Goal: Check status: Check status

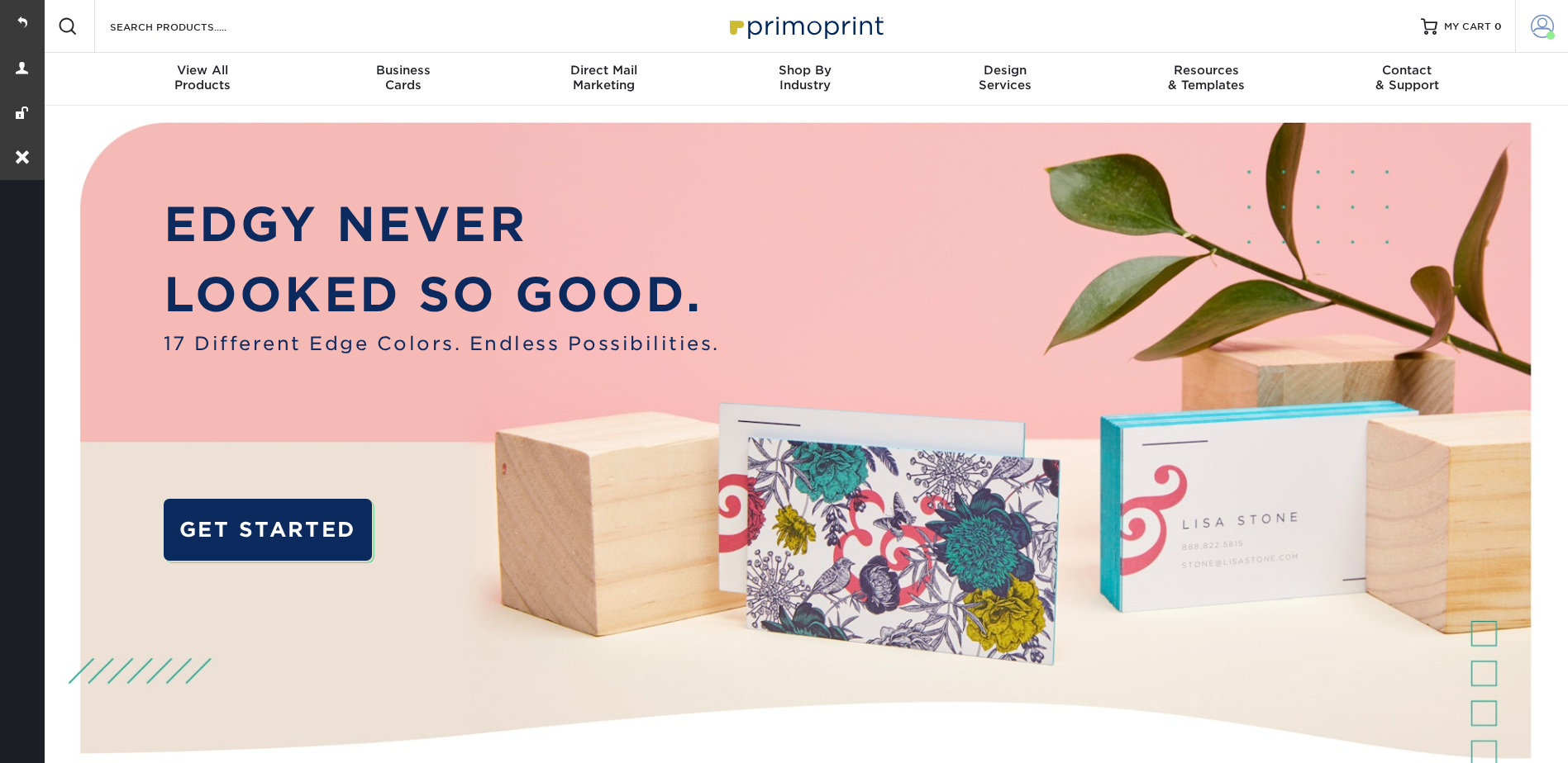
click at [1546, 26] on span at bounding box center [1542, 26] width 23 height 23
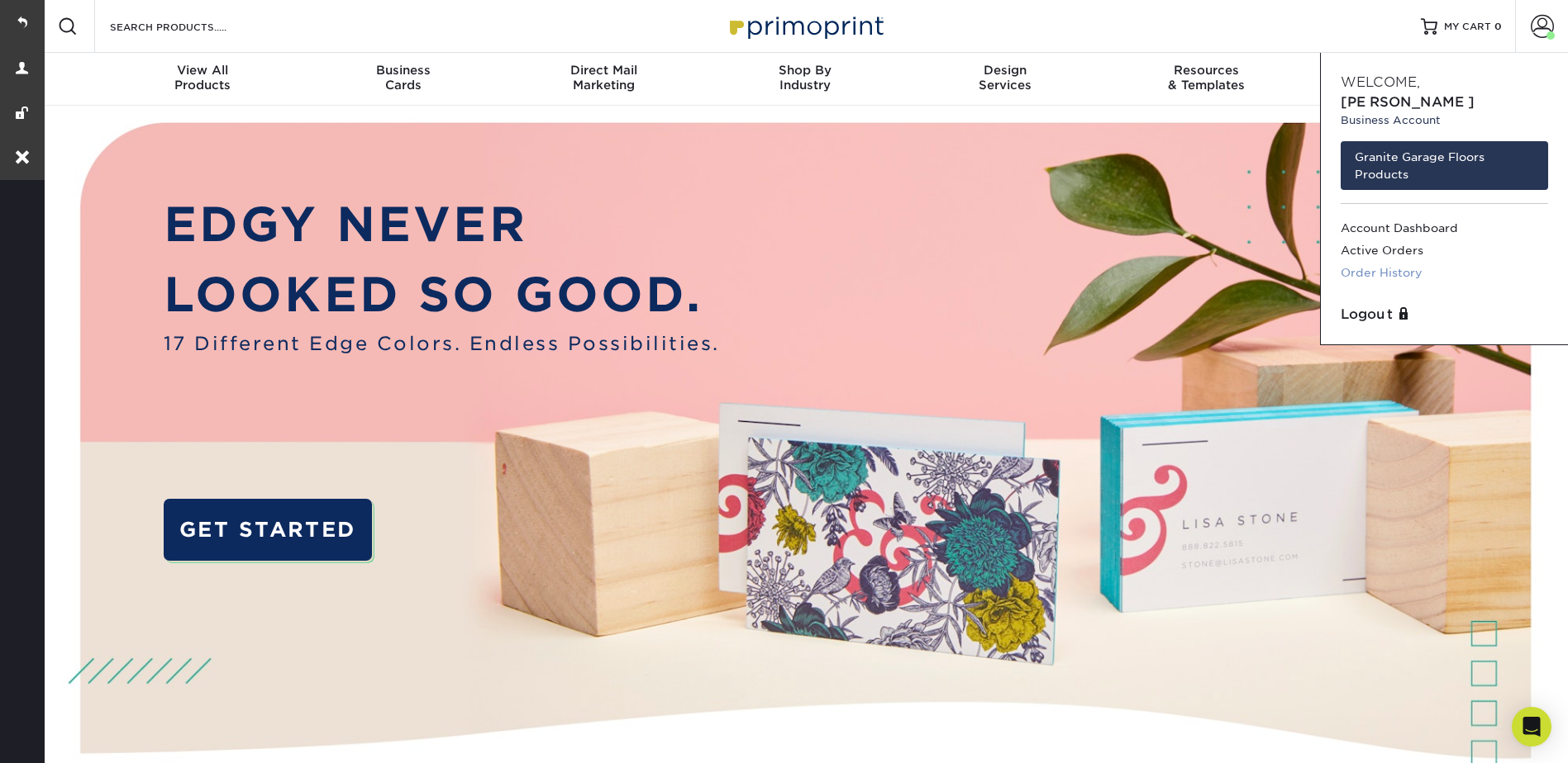
click at [1382, 262] on link "Order History" at bounding box center [1444, 272] width 208 height 22
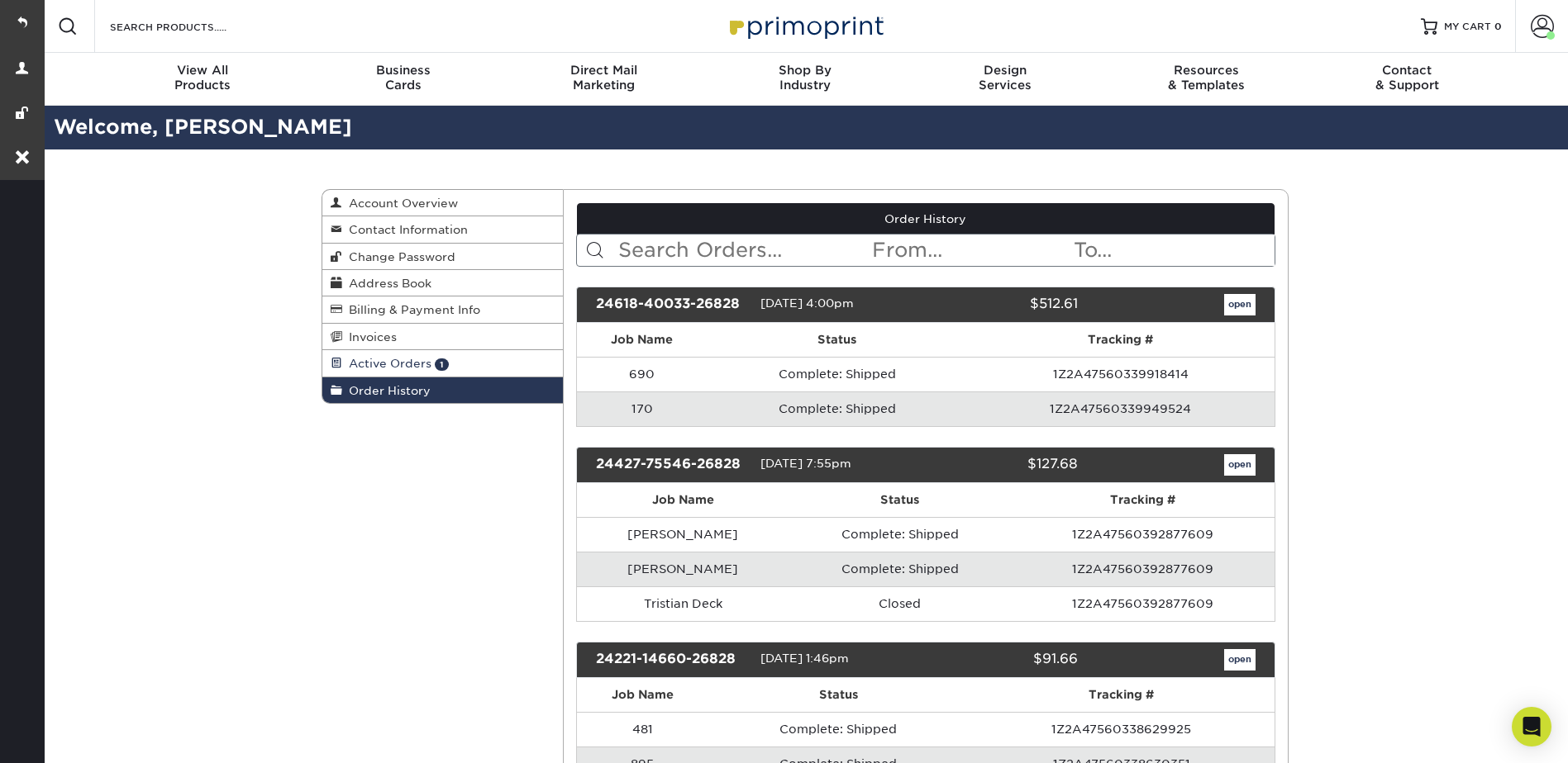
click at [388, 362] on span "Active Orders" at bounding box center [386, 363] width 89 height 13
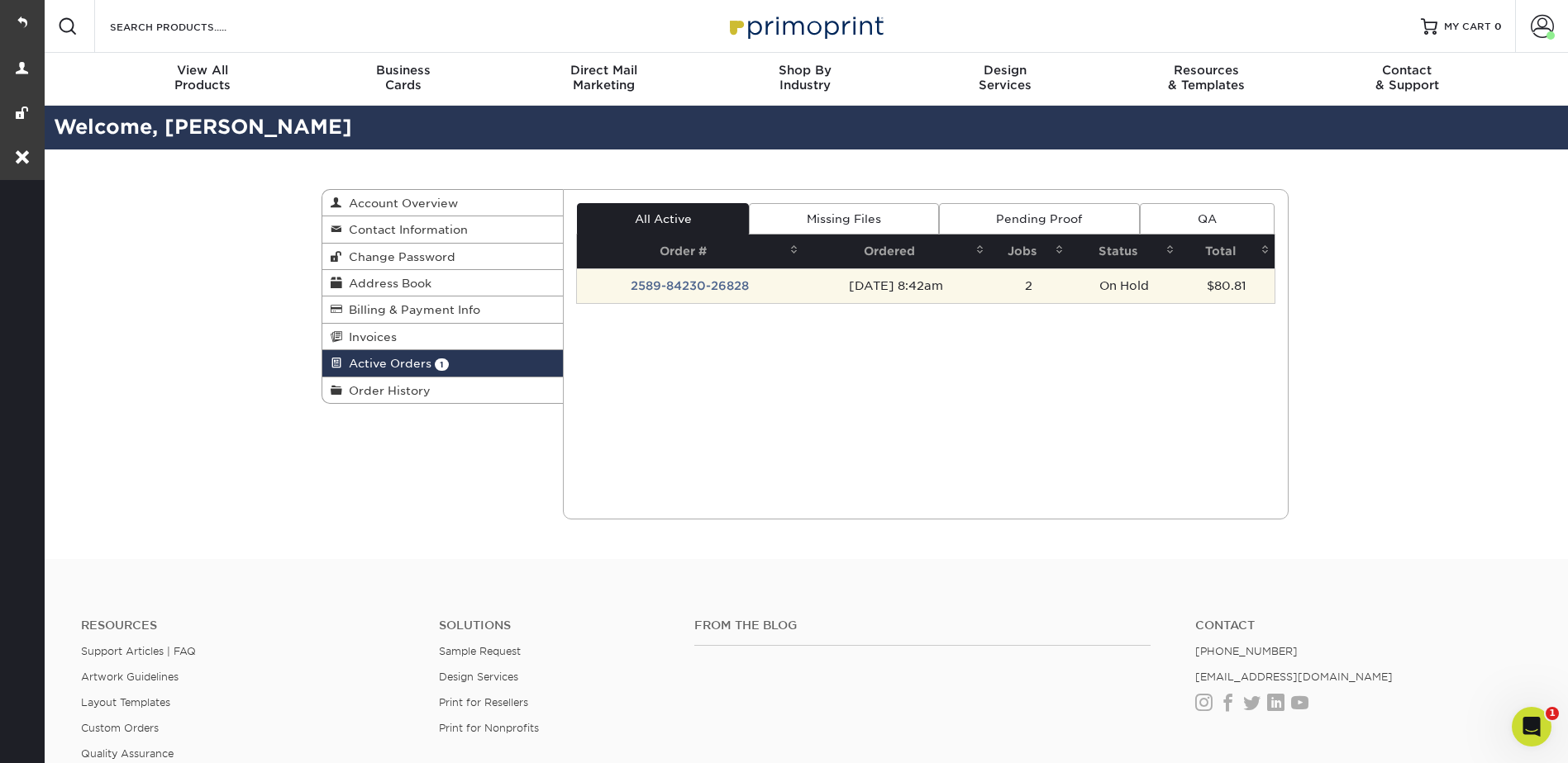
click at [705, 279] on td "2589-84230-26828" at bounding box center [689, 285] width 226 height 34
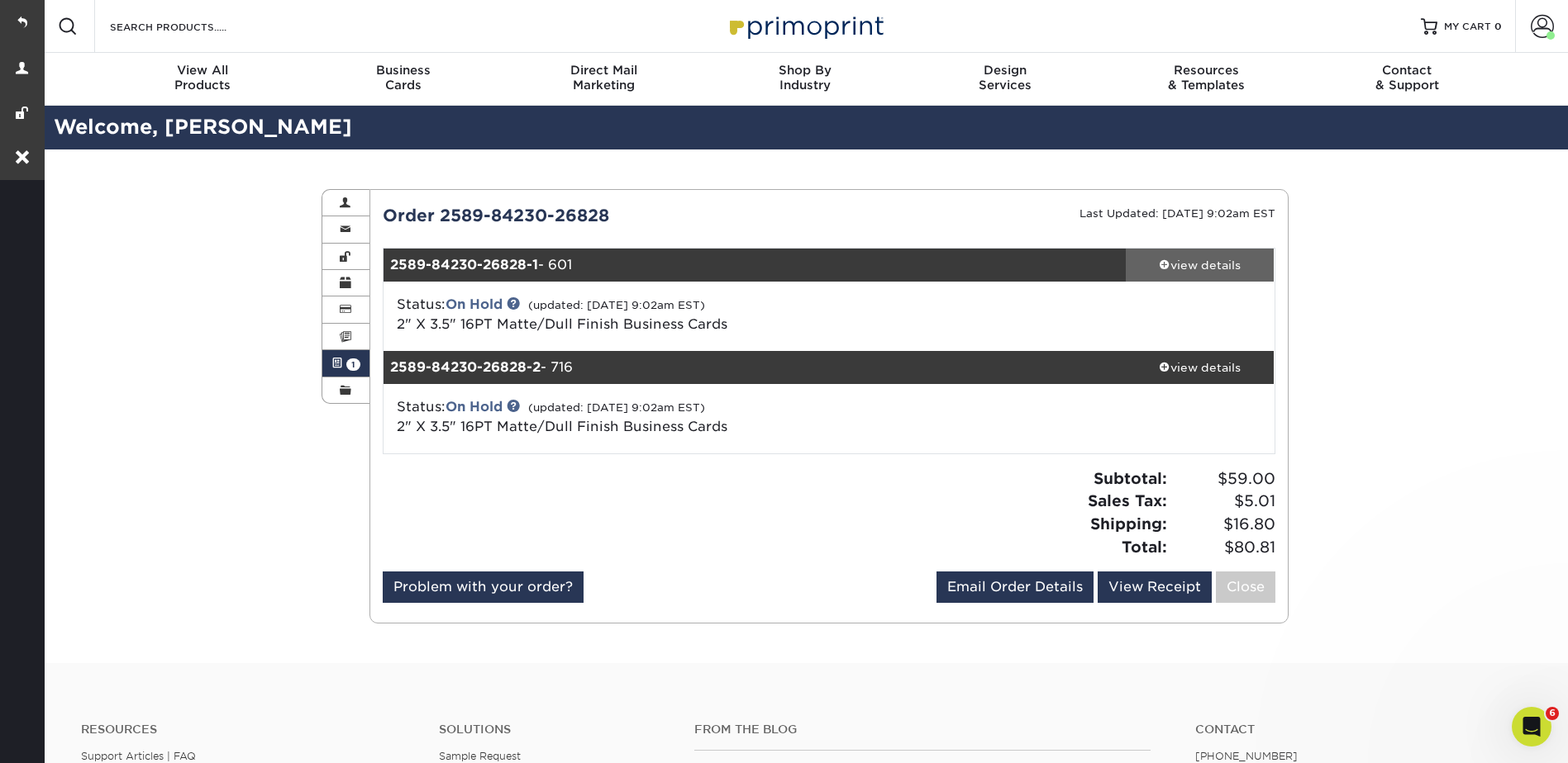
click at [1159, 272] on div "view details" at bounding box center [1200, 265] width 149 height 17
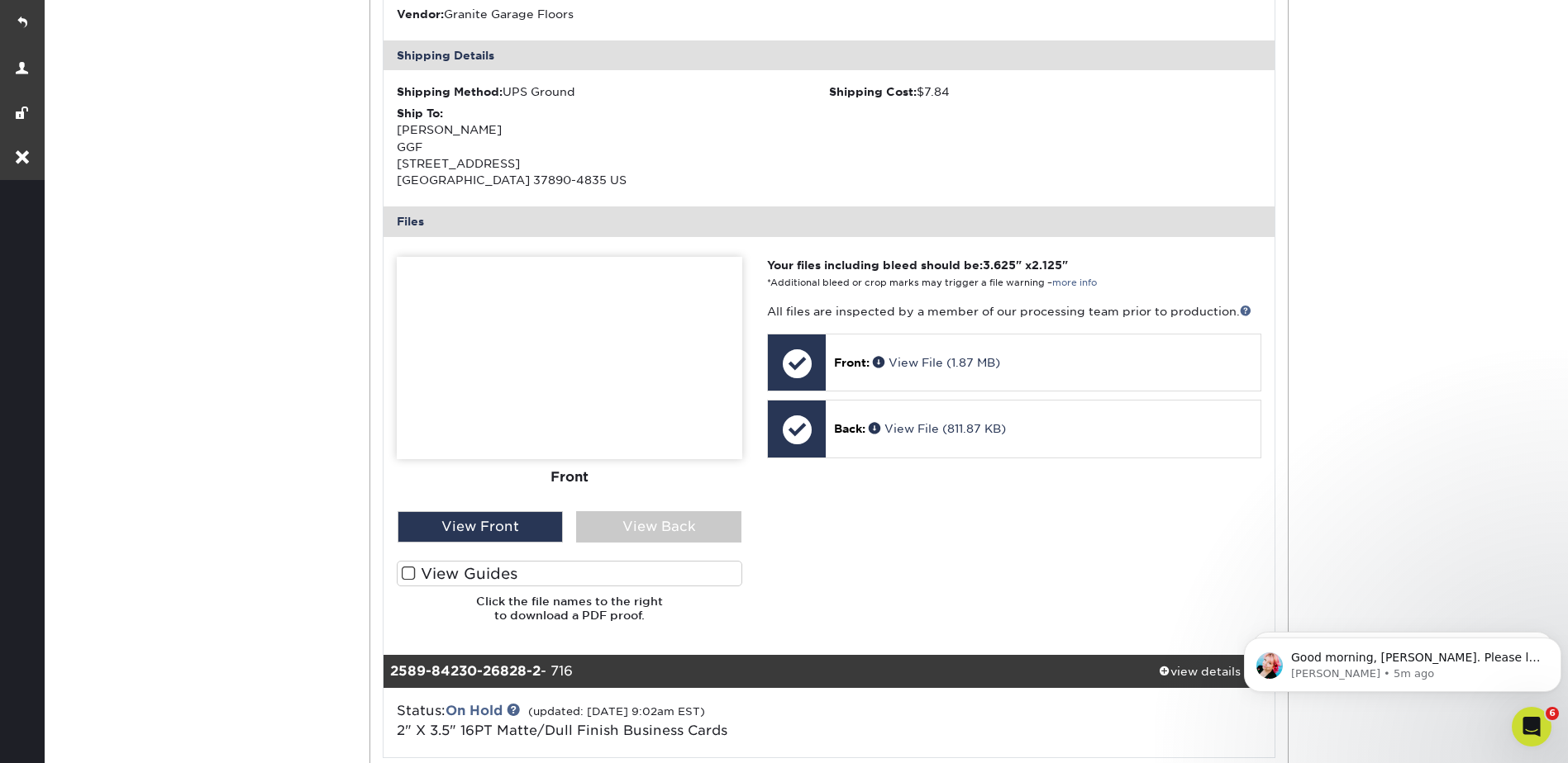
scroll to position [661, 0]
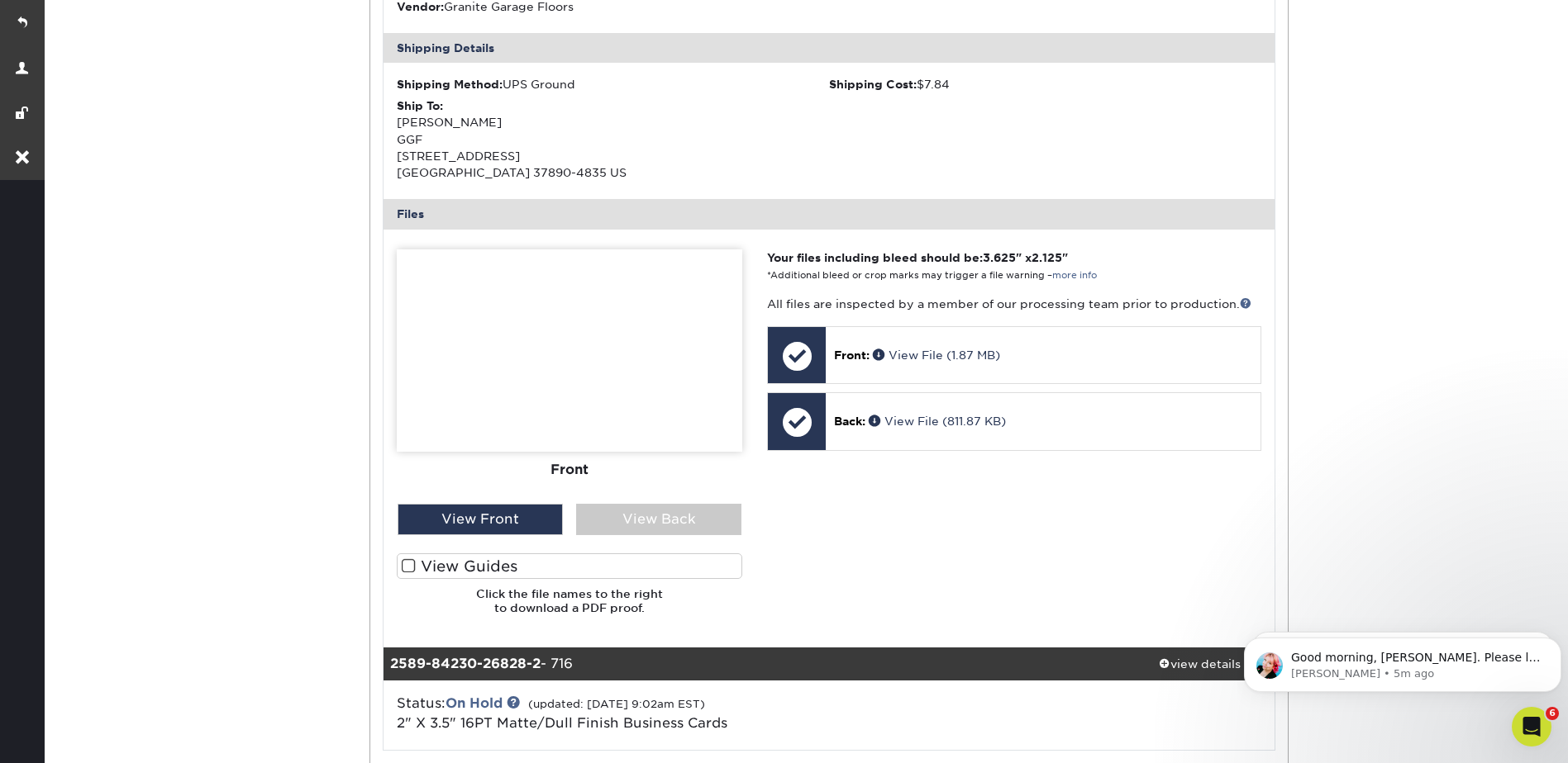
click at [680, 501] on div "Front Back" at bounding box center [569, 377] width 346 height 255
click at [691, 522] on div "View Back" at bounding box center [659, 520] width 165 height 32
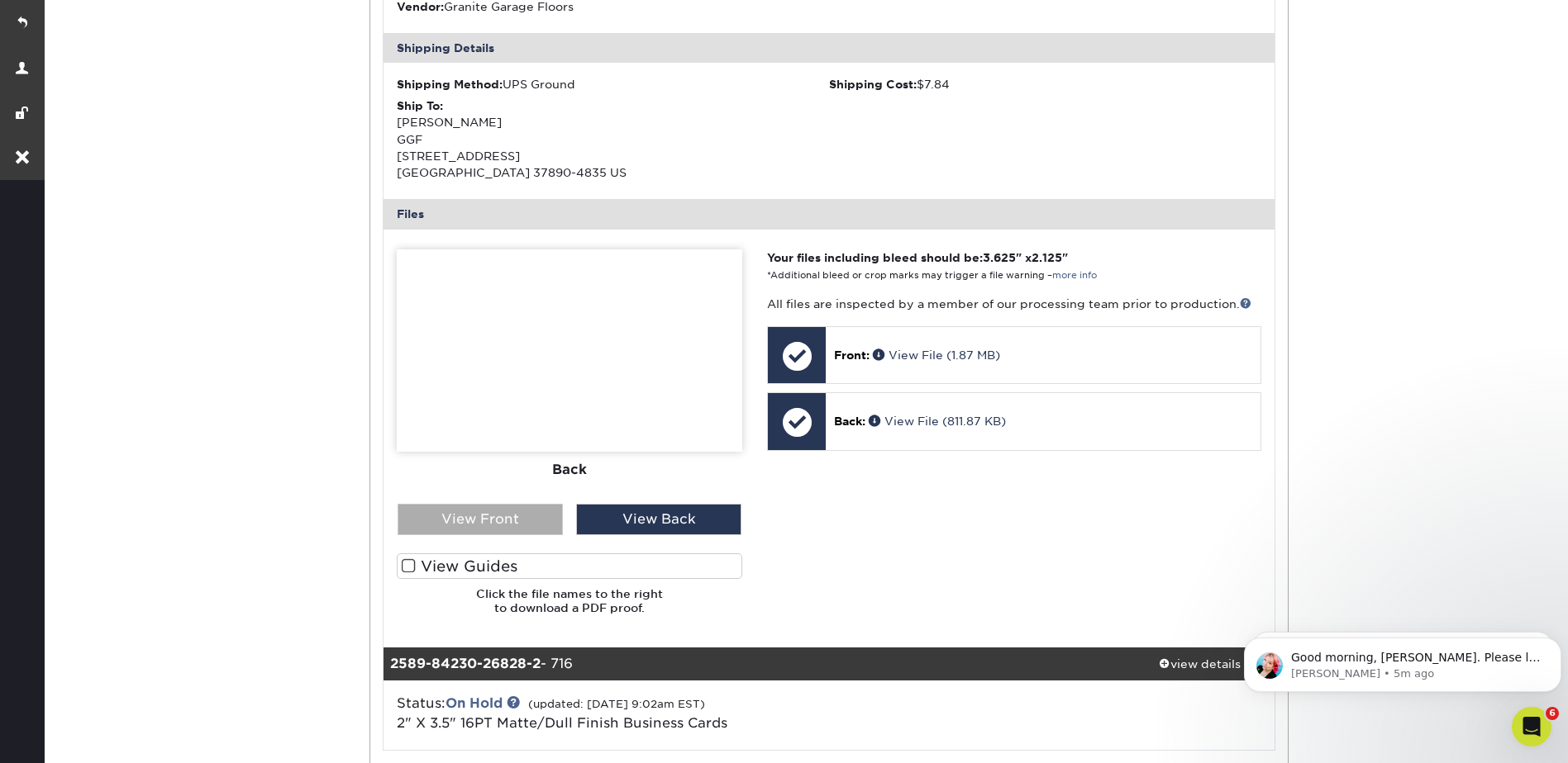
click at [520, 513] on div "View Front" at bounding box center [480, 520] width 165 height 32
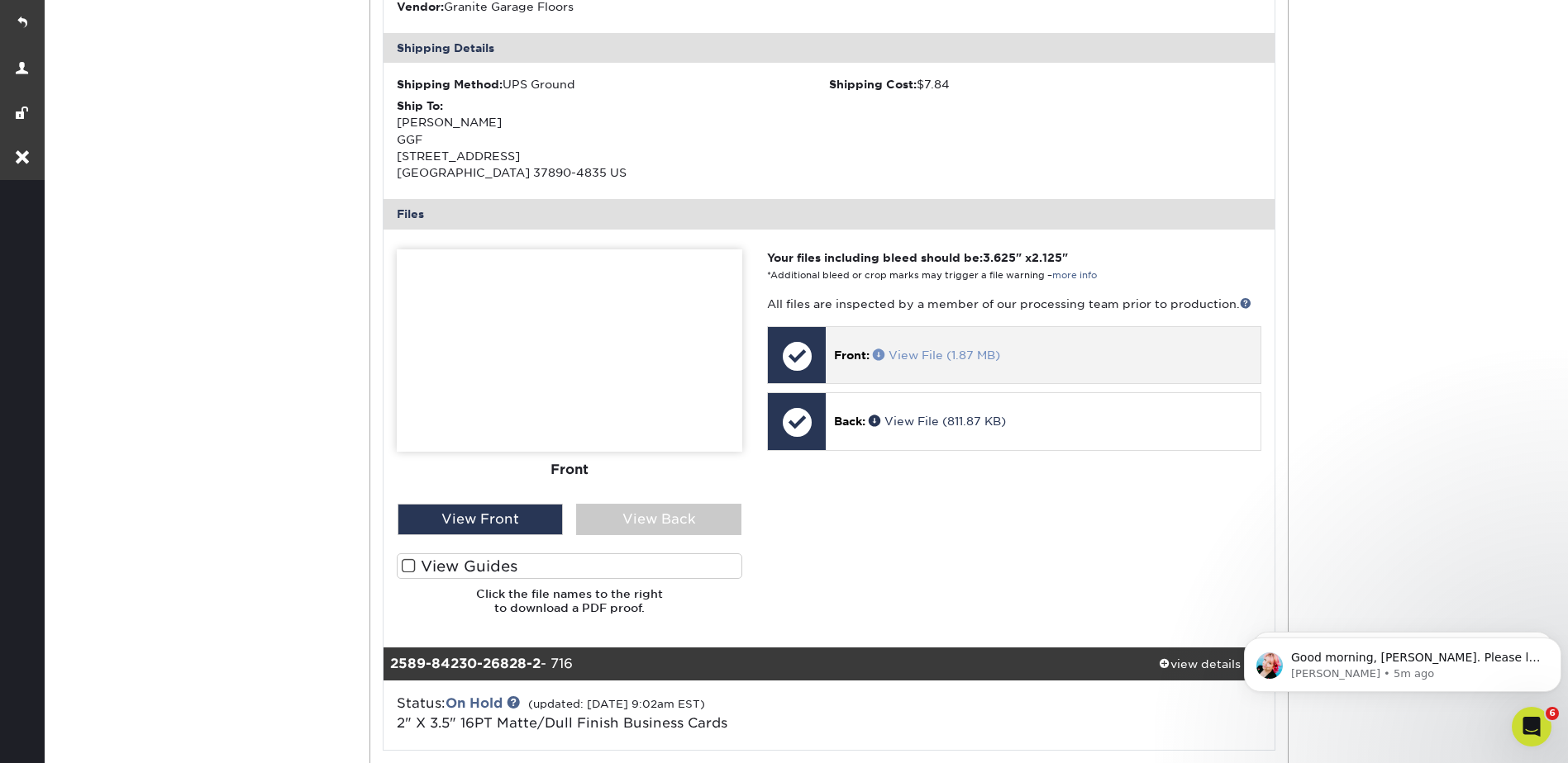
click at [875, 353] on span at bounding box center [880, 354] width 16 height 11
click at [877, 357] on span at bounding box center [880, 354] width 16 height 11
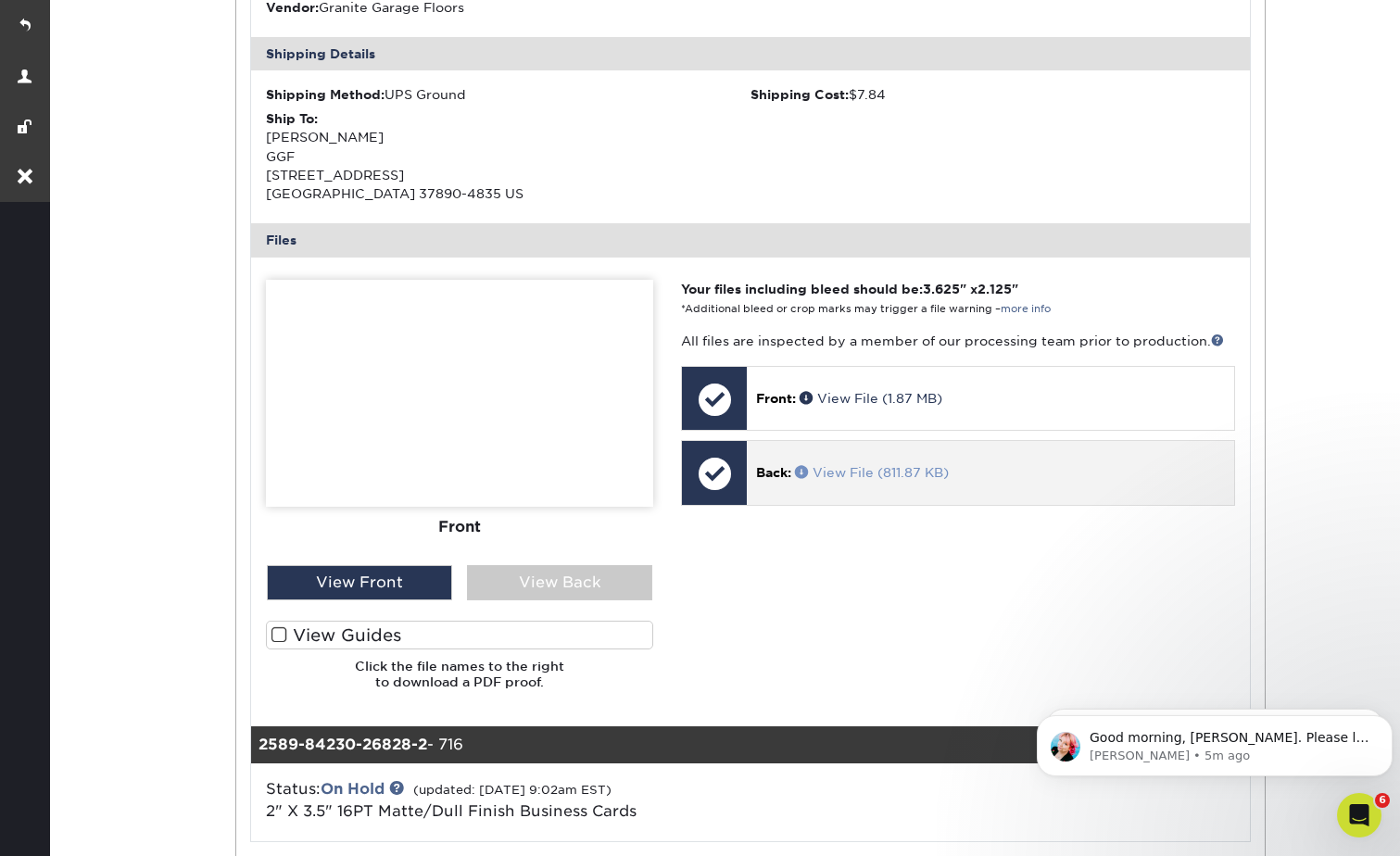
click at [804, 472] on span at bounding box center [804, 471] width 18 height 13
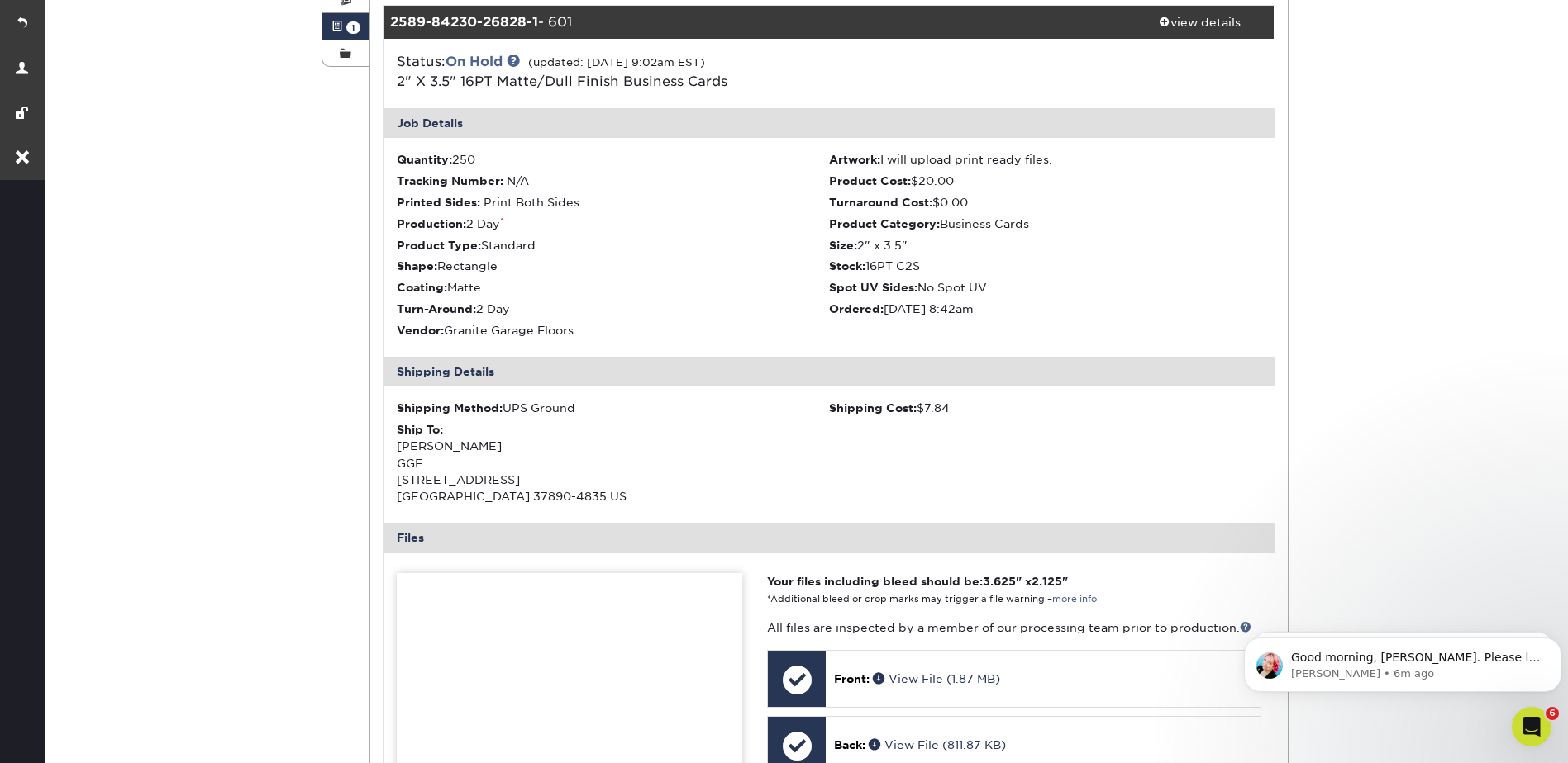
scroll to position [0, 0]
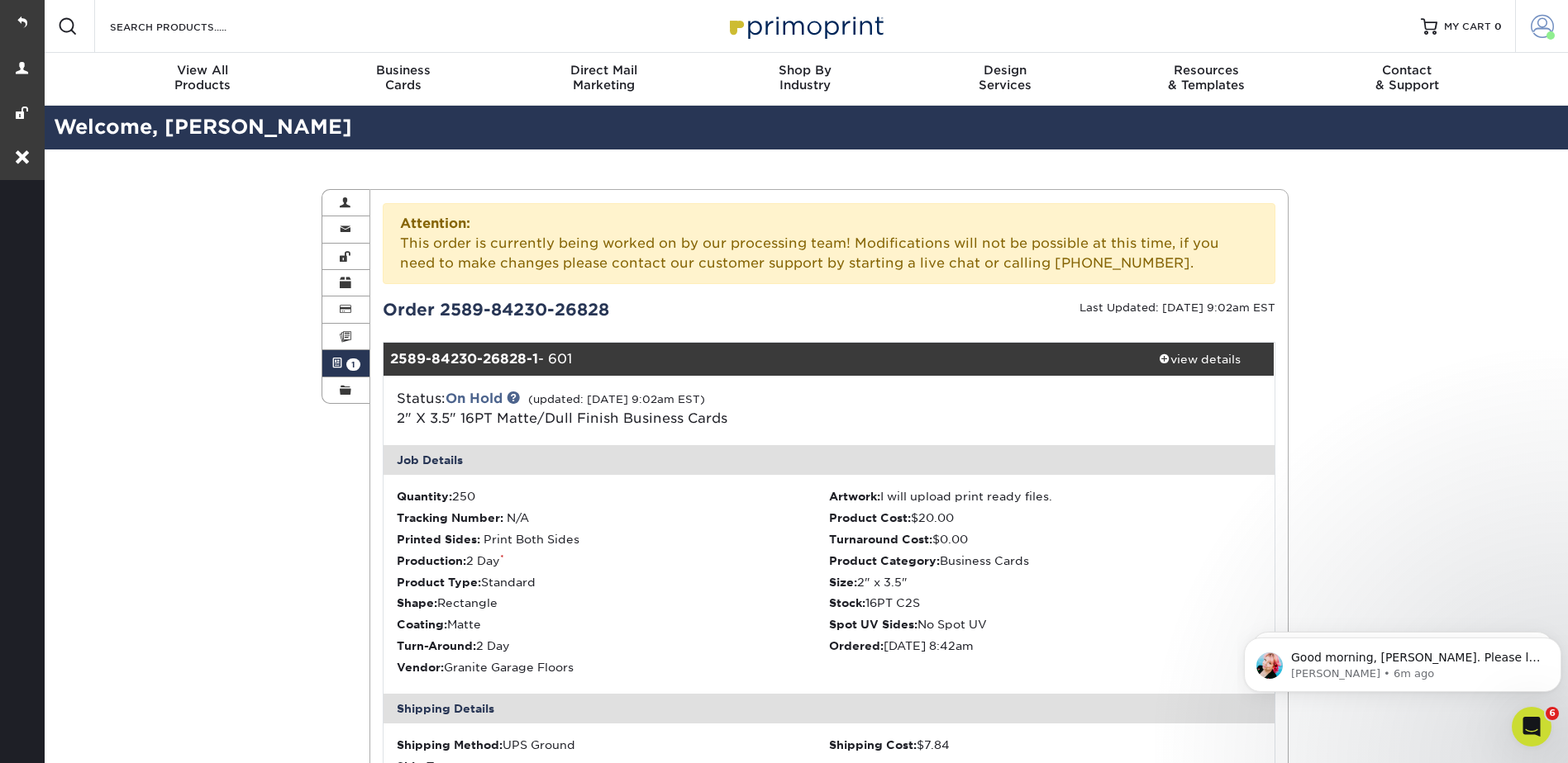
click at [1542, 13] on link "Account" at bounding box center [1542, 26] width 53 height 53
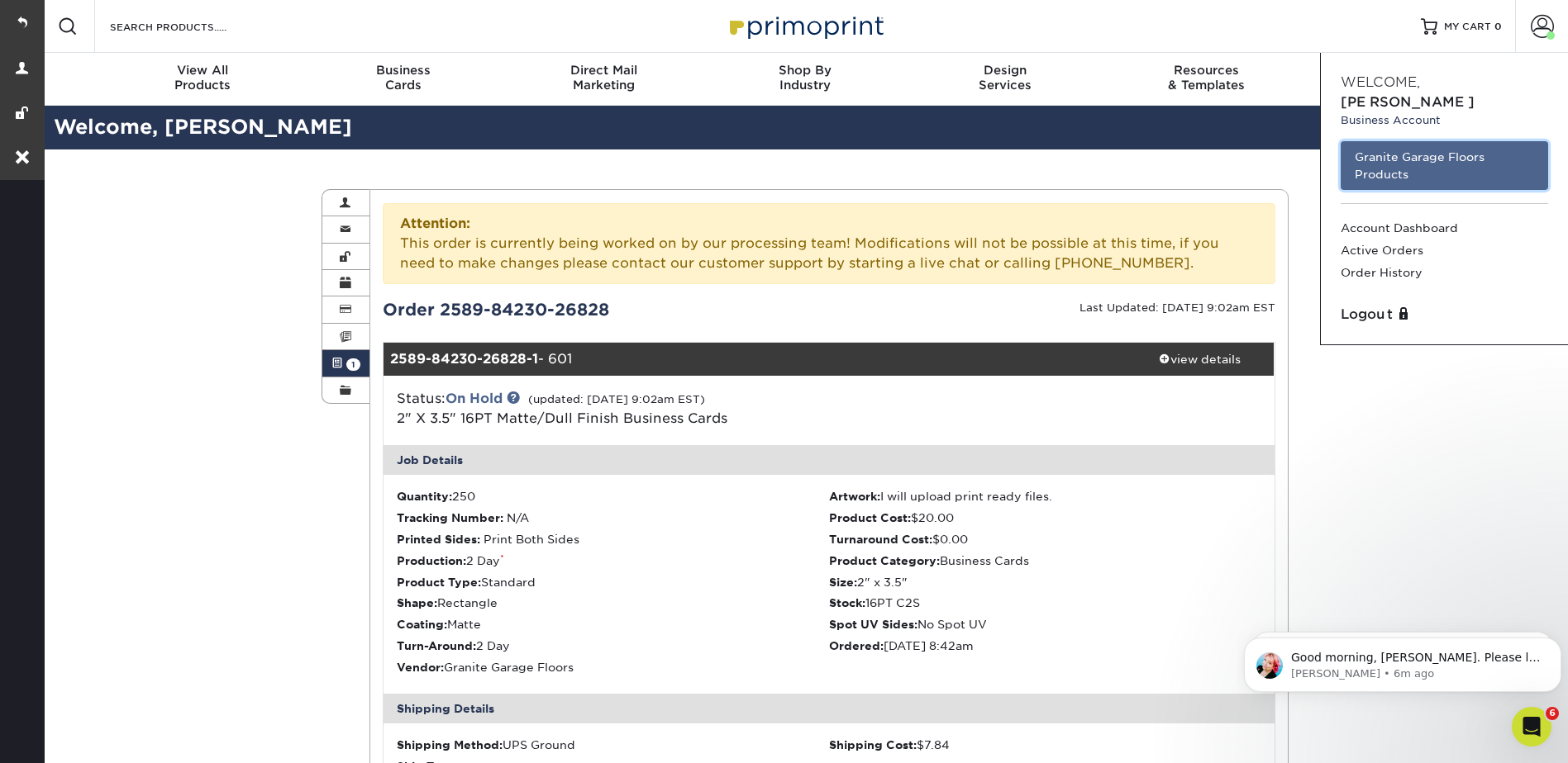
click at [1381, 142] on link "Granite Garage Floors Products" at bounding box center [1444, 165] width 208 height 48
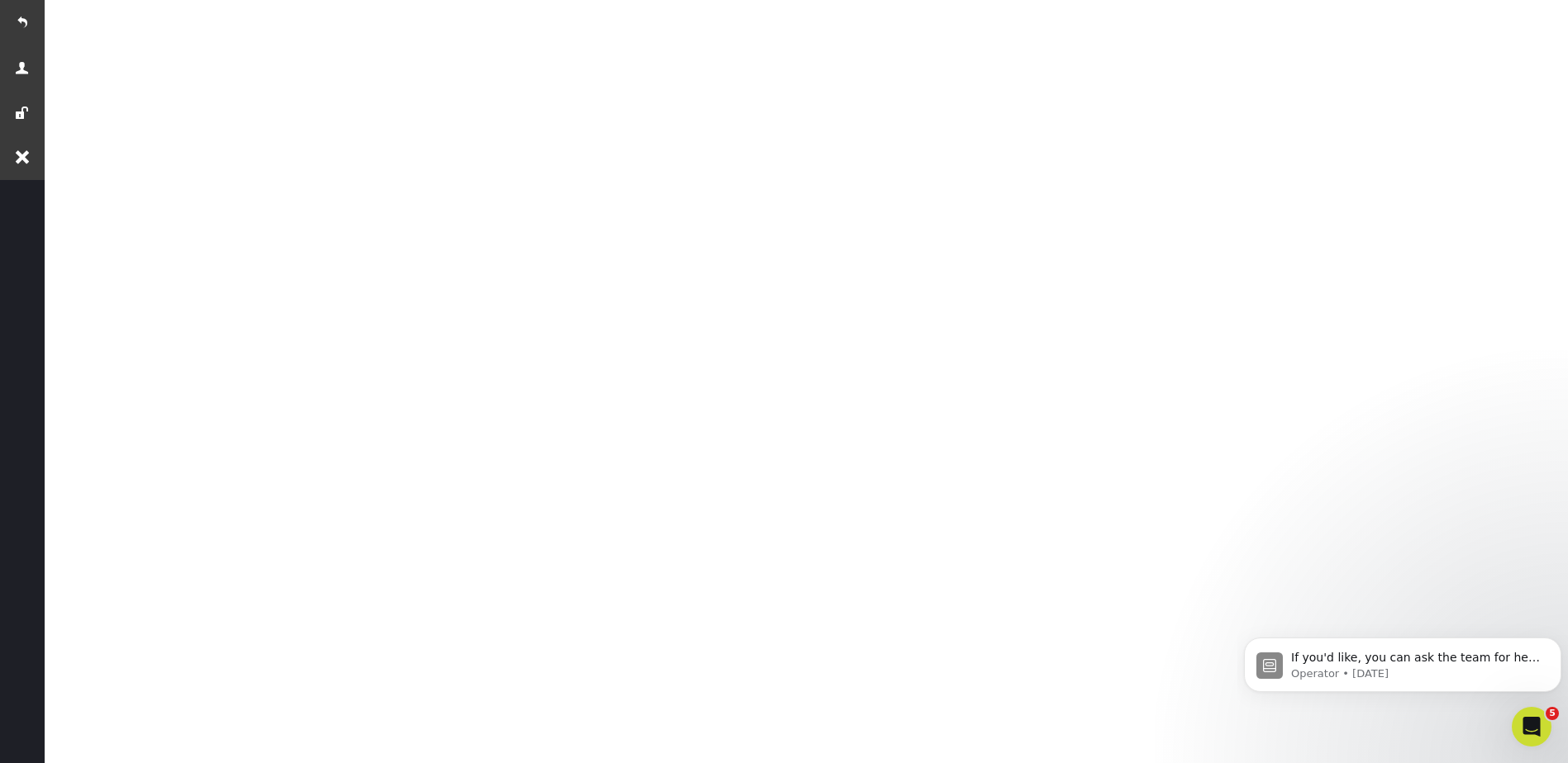
scroll to position [288, 0]
click at [16, 22] on link at bounding box center [22, 22] width 45 height 45
